Goal: Find specific page/section: Find specific page/section

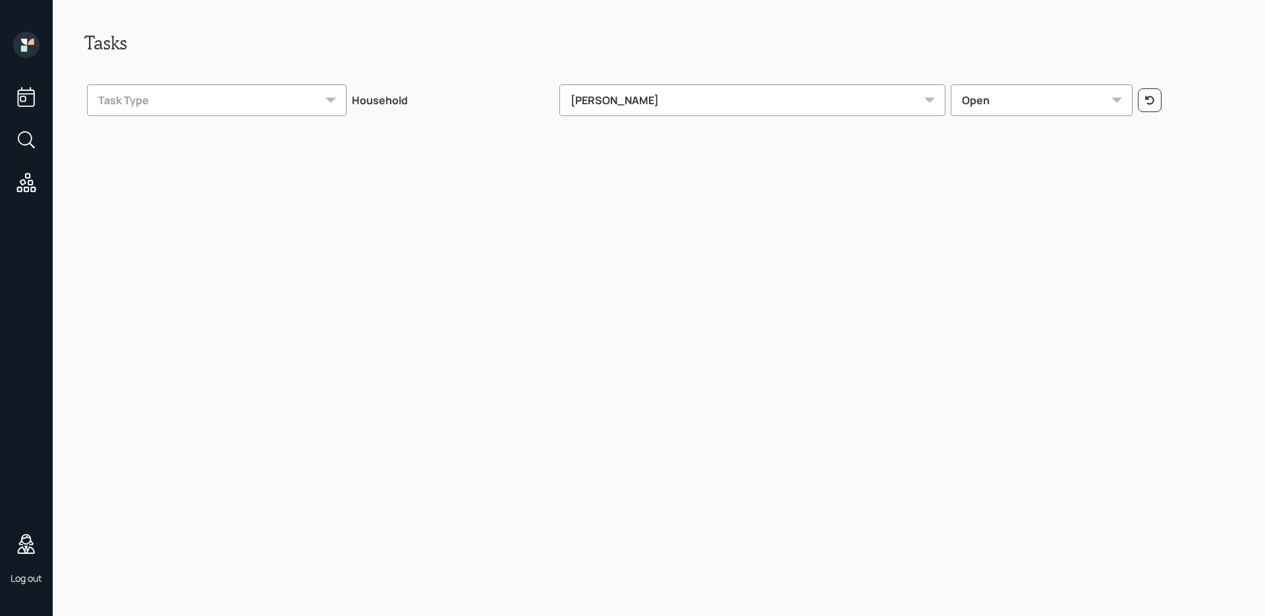
click at [32, 141] on icon at bounding box center [26, 140] width 24 height 24
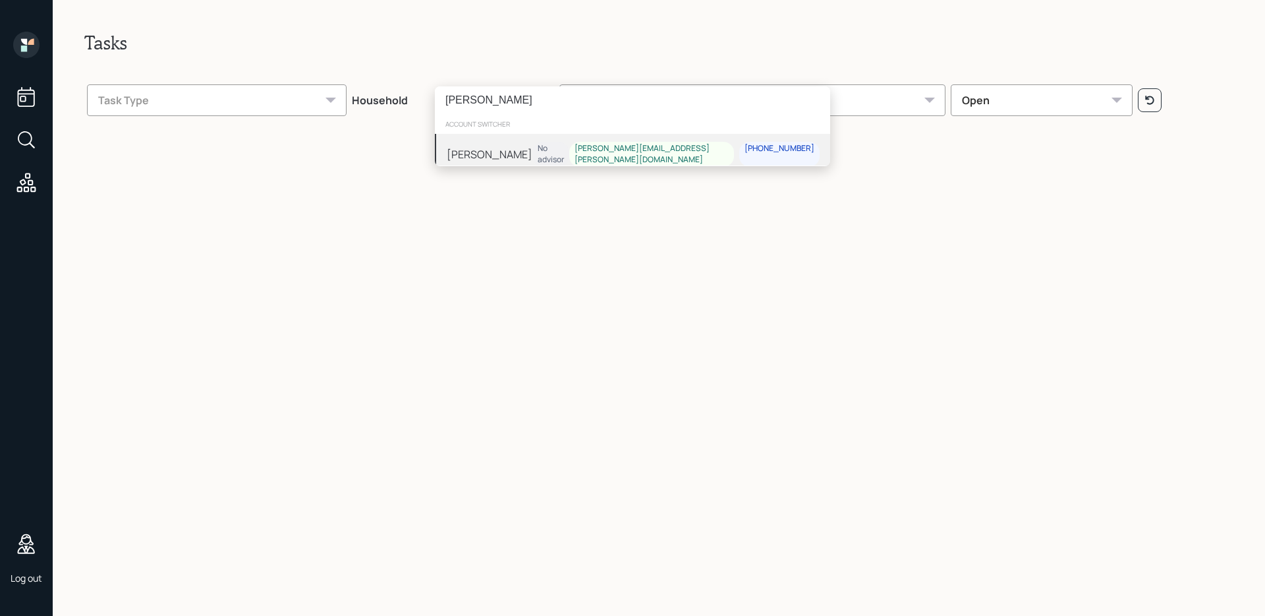
type input "[PERSON_NAME]"
